Goal: Navigation & Orientation: Go to known website

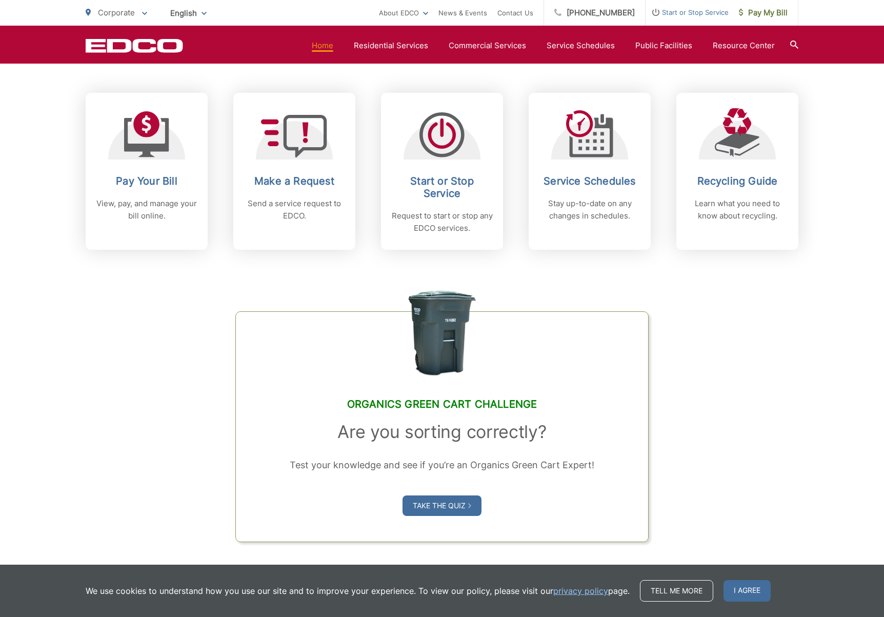
scroll to position [409, 0]
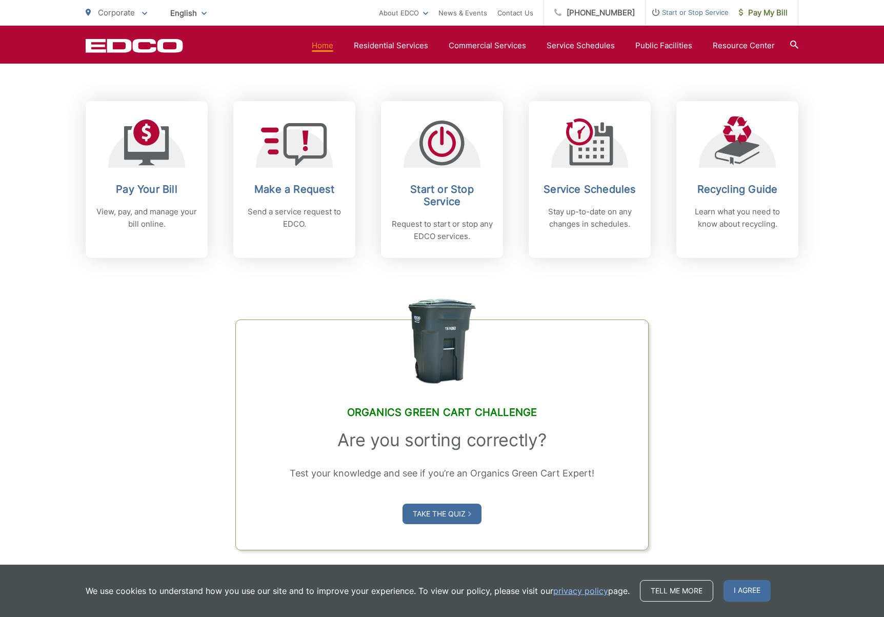
click at [143, 14] on icon at bounding box center [144, 14] width 5 height 4
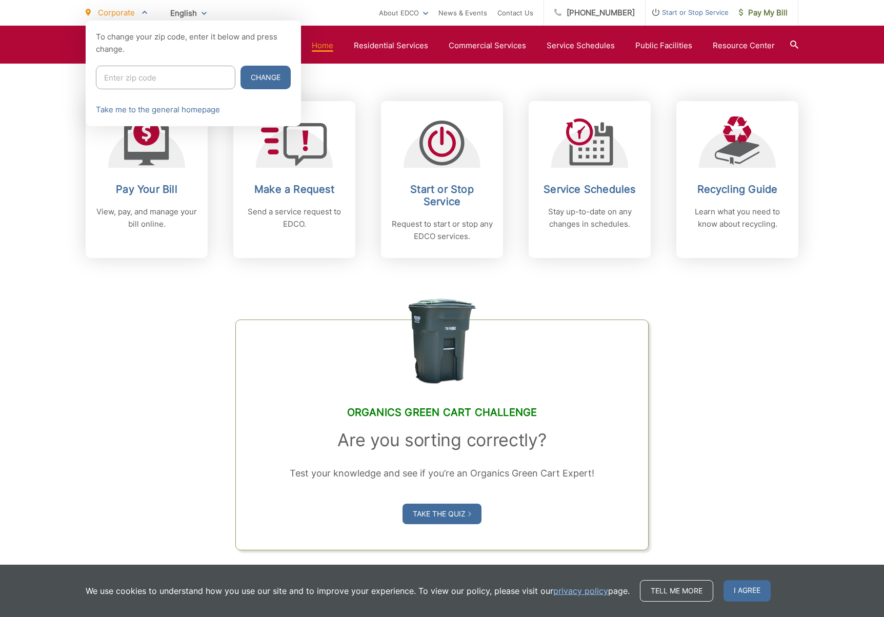
click at [145, 83] on input "Enter zip code" at bounding box center [165, 78] width 139 height 24
type input "91941"
click at [240, 75] on button "Change" at bounding box center [265, 78] width 50 height 24
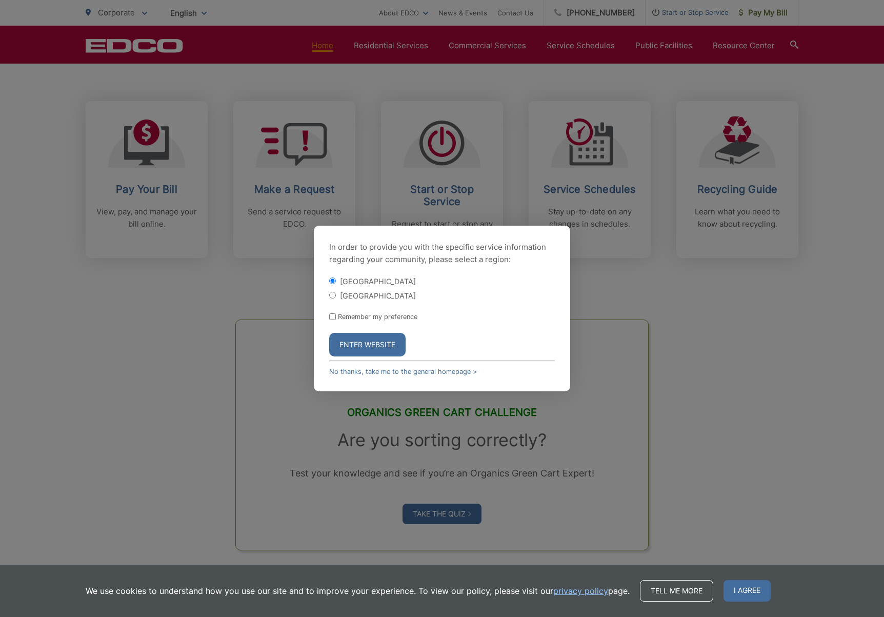
drag, startPoint x: 380, startPoint y: 346, endPoint x: 388, endPoint y: 344, distance: 8.3
click at [380, 346] on button "Enter Website" at bounding box center [367, 345] width 76 height 24
